Goal: Register for event/course

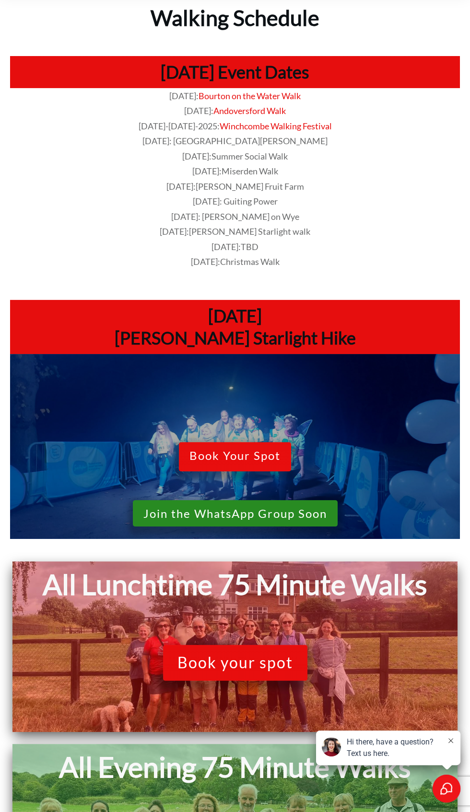
scroll to position [68, 0]
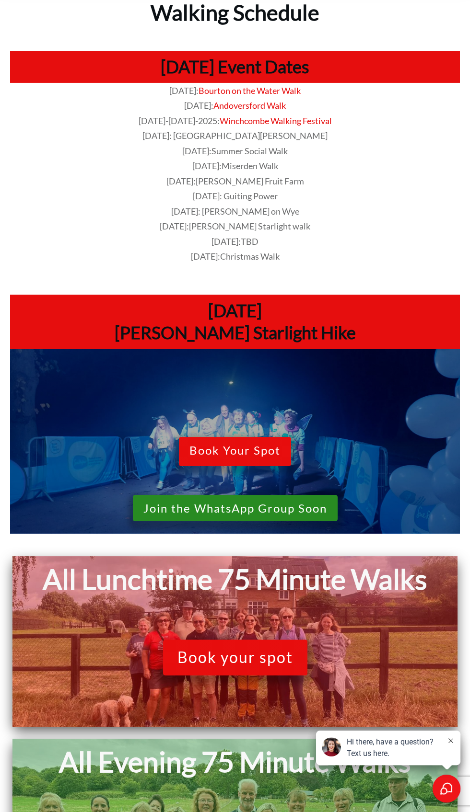
click at [185, 506] on span "Join the WhatsApp Group Soon" at bounding box center [235, 509] width 184 height 14
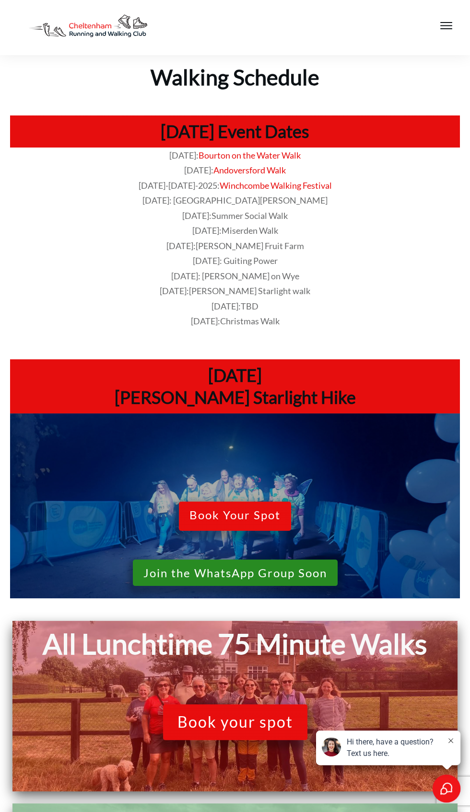
scroll to position [5, 0]
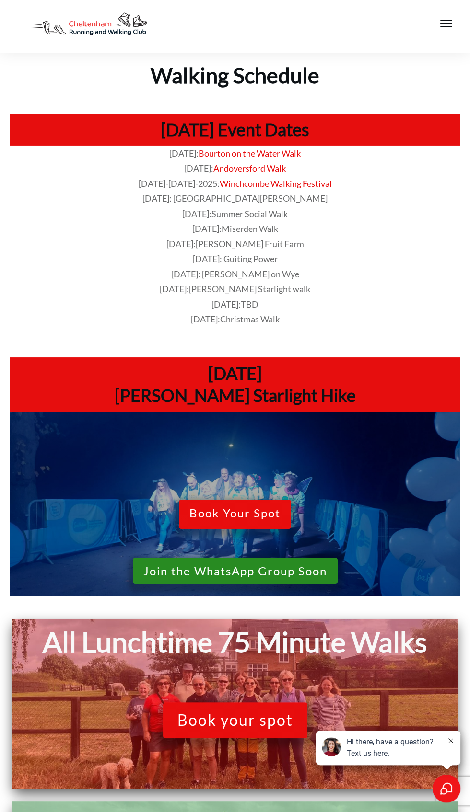
click at [169, 262] on p "[DATE]: Guiting Power" at bounding box center [235, 259] width 449 height 15
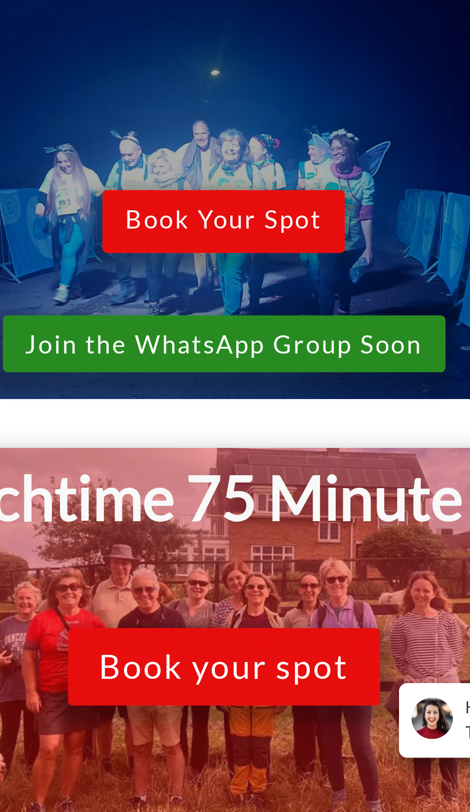
scroll to position [2, 0]
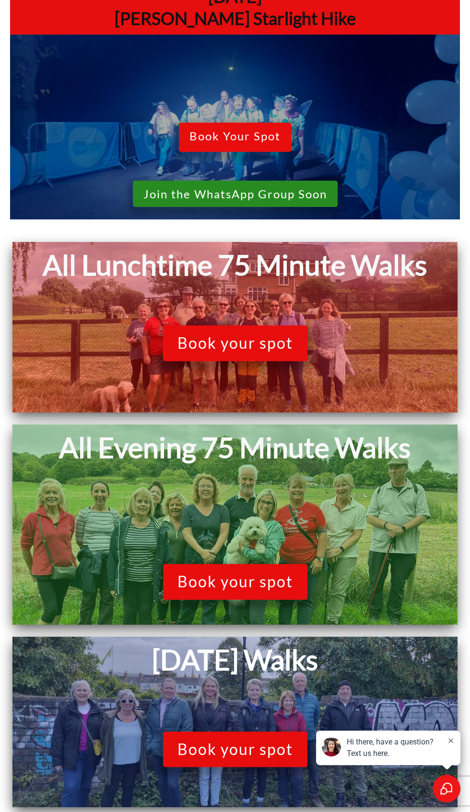
scroll to position [383, 0]
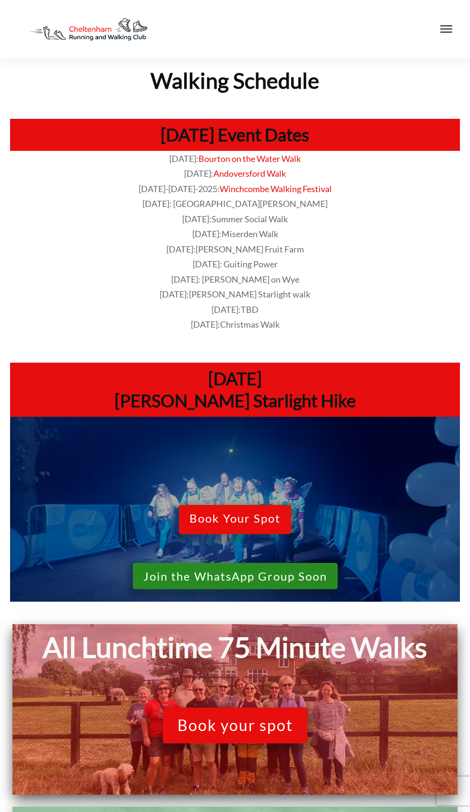
scroll to position [242, 0]
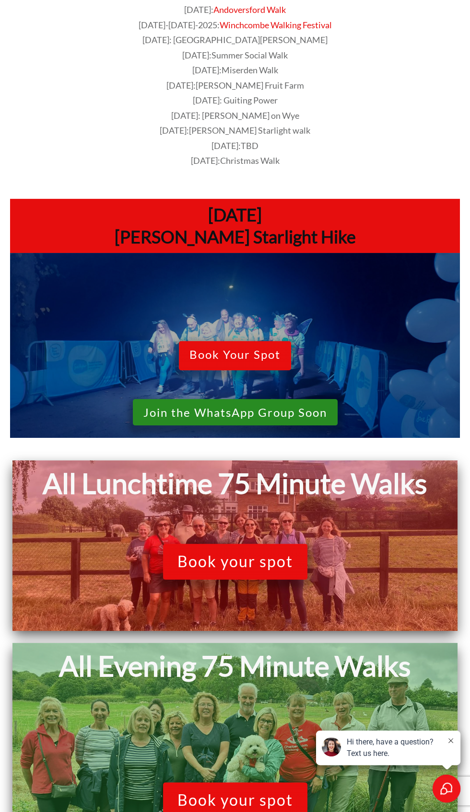
scroll to position [164, 0]
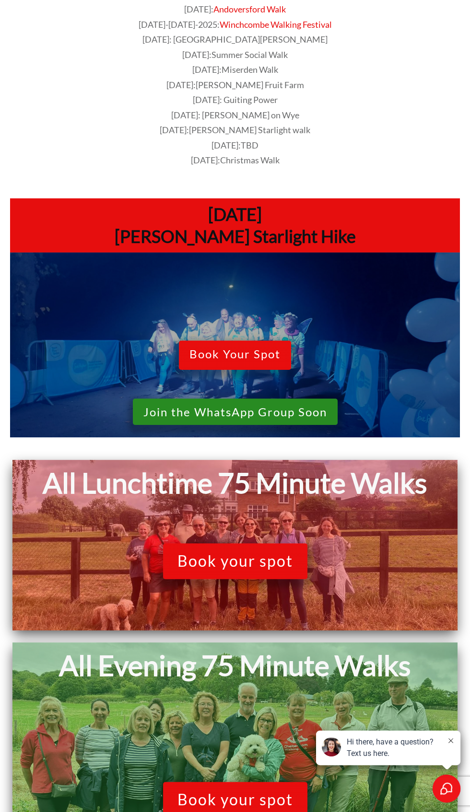
click at [226, 559] on span "Book your spot" at bounding box center [235, 561] width 116 height 18
